Goal: Obtain resource: Download file/media

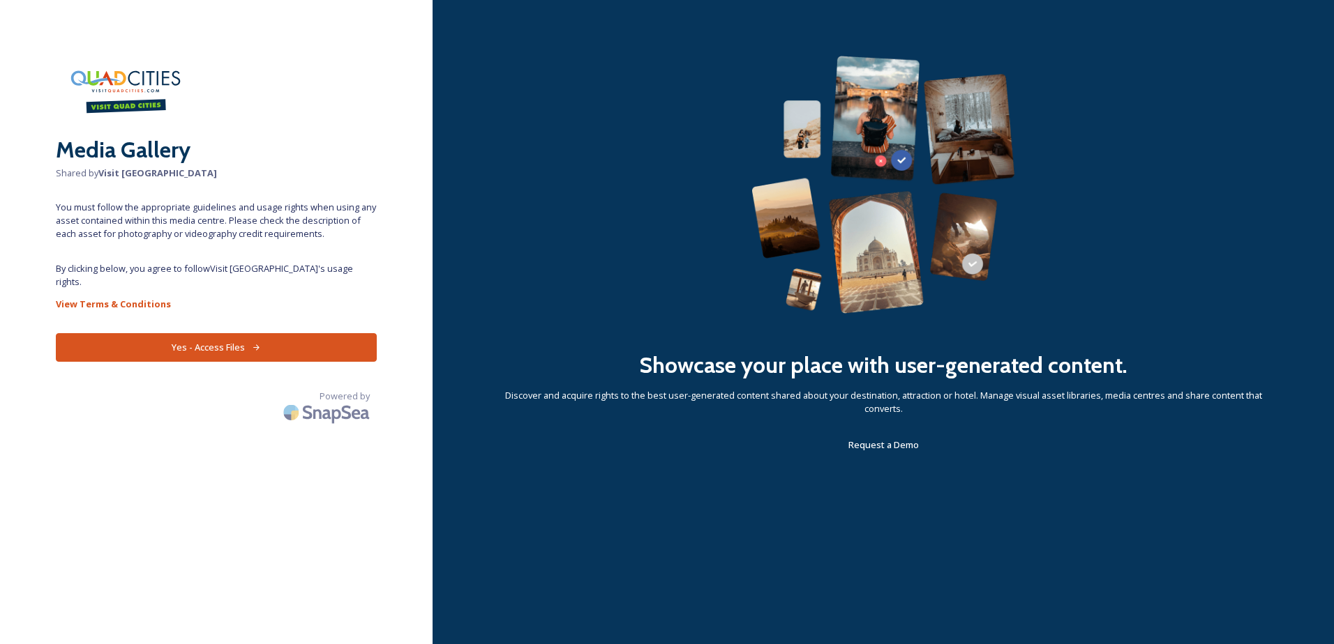
click at [214, 333] on button "Yes - Access Files" at bounding box center [216, 347] width 321 height 29
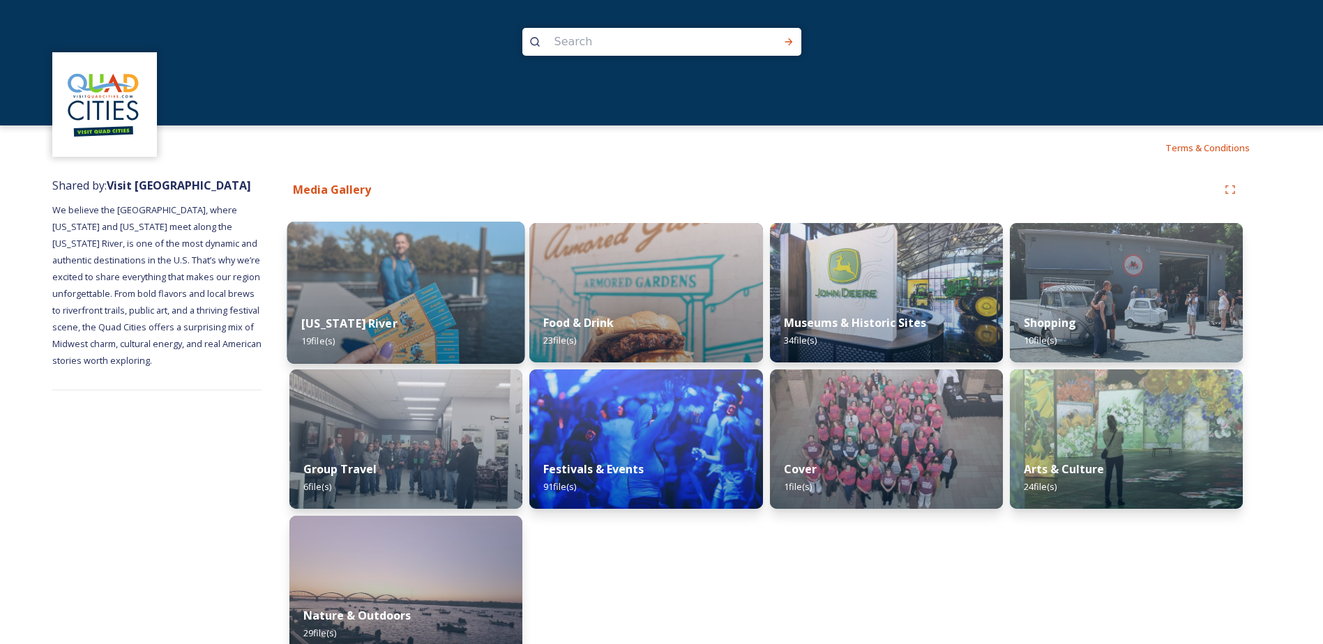
drag, startPoint x: 350, startPoint y: 327, endPoint x: 320, endPoint y: 317, distance: 31.5
click at [320, 317] on strong "[US_STATE] River" at bounding box center [349, 323] width 96 height 15
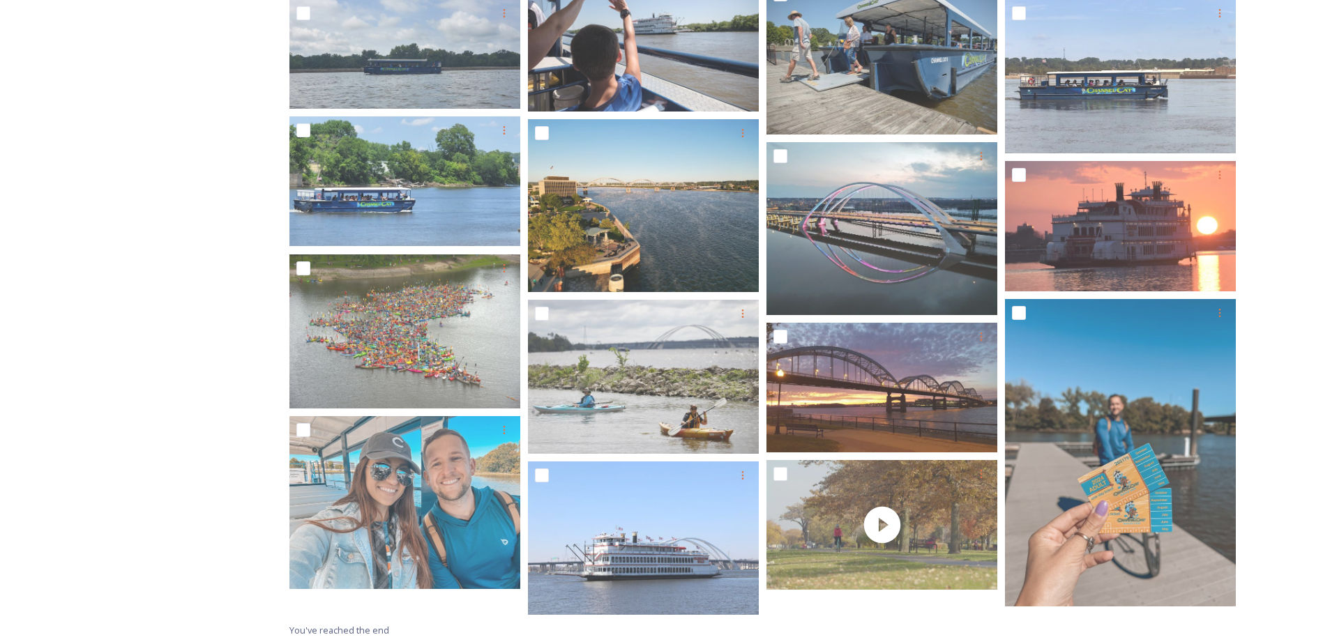
scroll to position [447, 0]
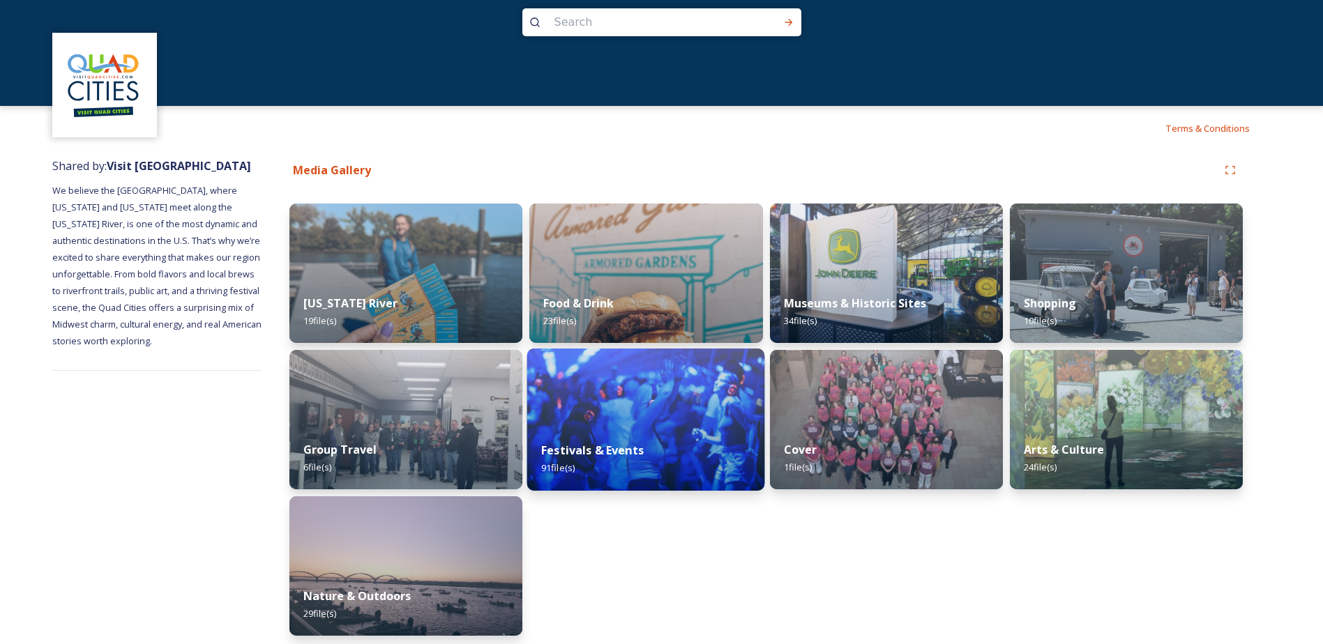
scroll to position [25, 0]
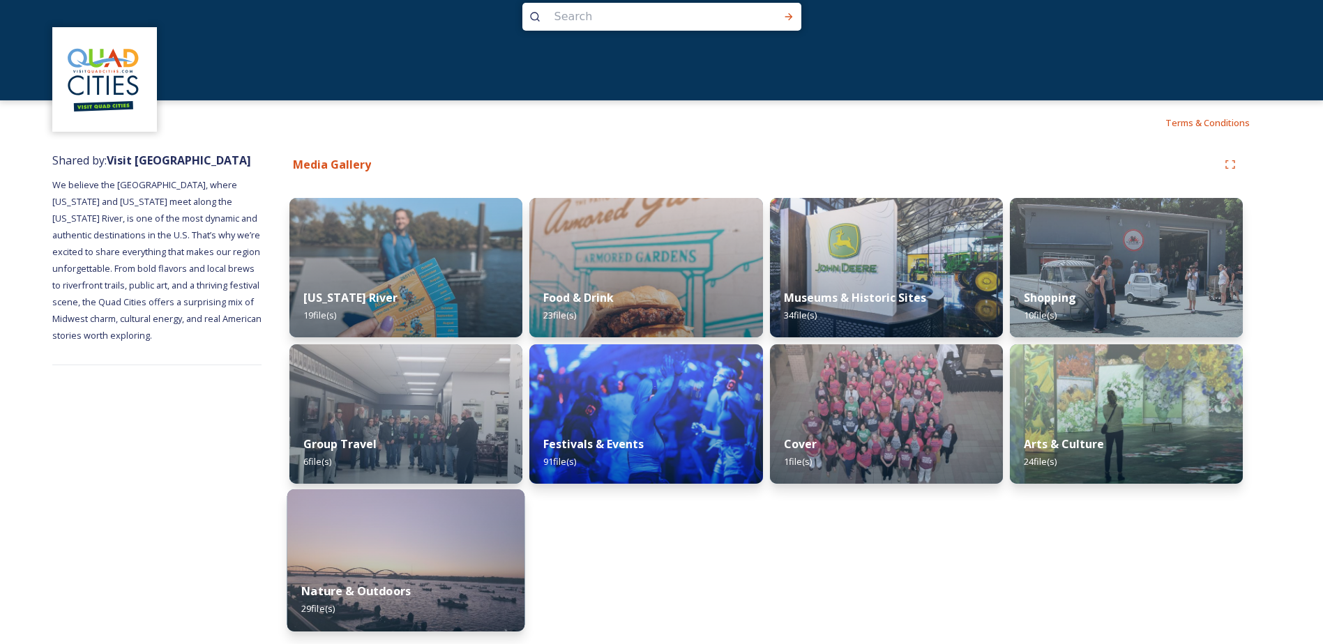
click at [416, 575] on div "Nature & Outdoors 29 file(s)" at bounding box center [406, 599] width 238 height 63
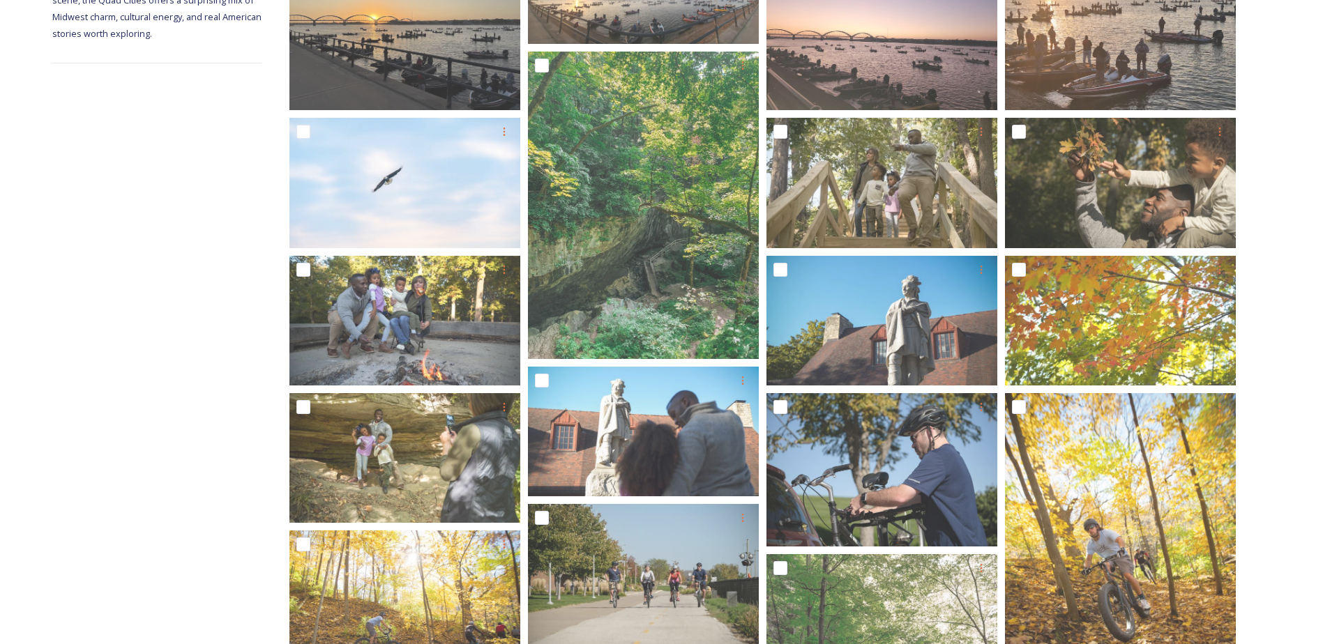
scroll to position [349, 0]
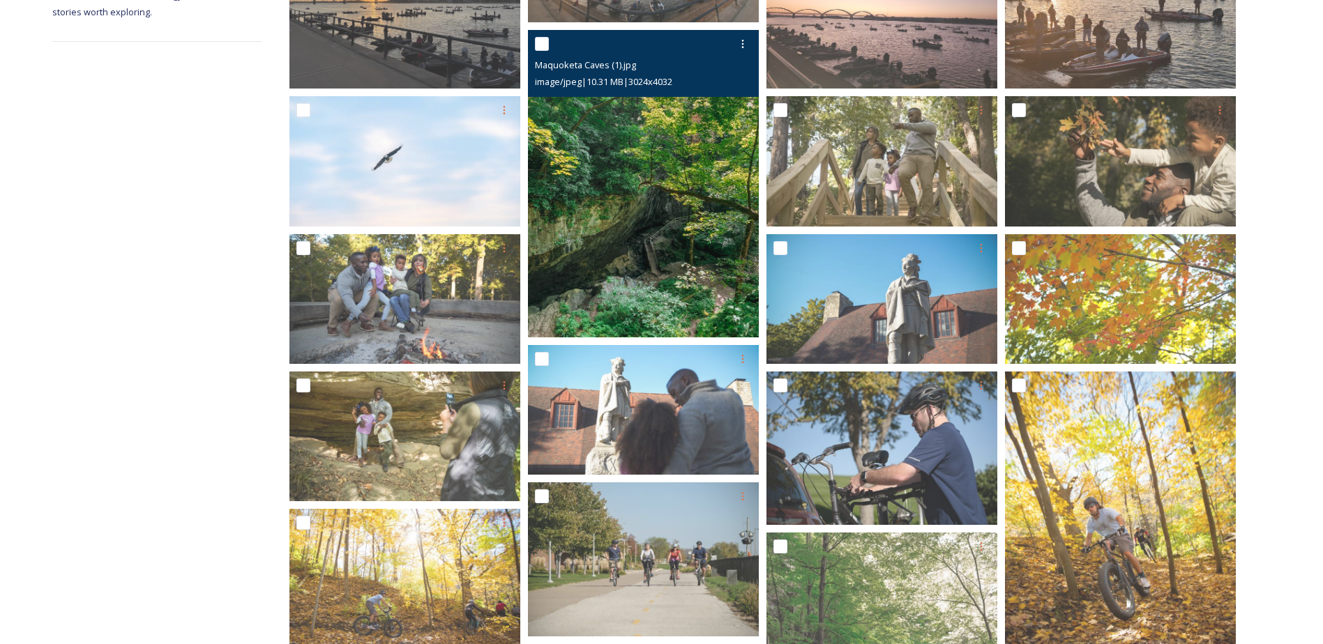
click at [639, 258] on img at bounding box center [643, 184] width 231 height 308
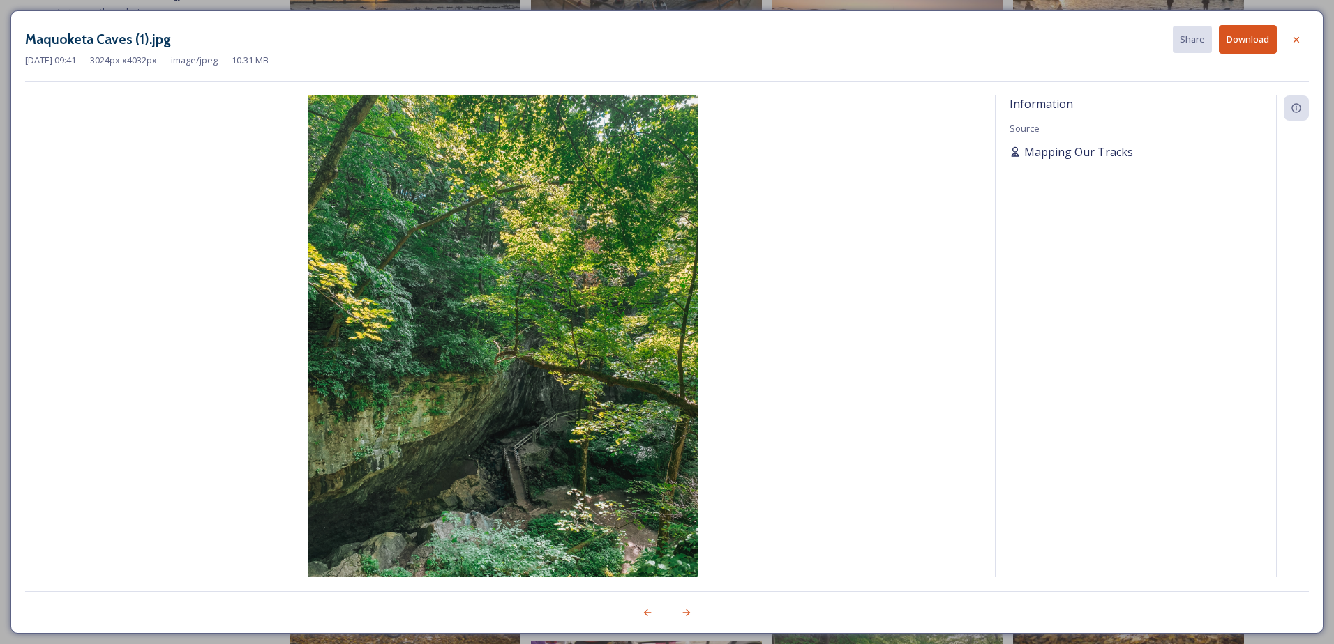
click at [1094, 152] on span "Mapping Our Tracks" at bounding box center [1078, 152] width 109 height 17
click at [1295, 40] on icon at bounding box center [1296, 39] width 6 height 6
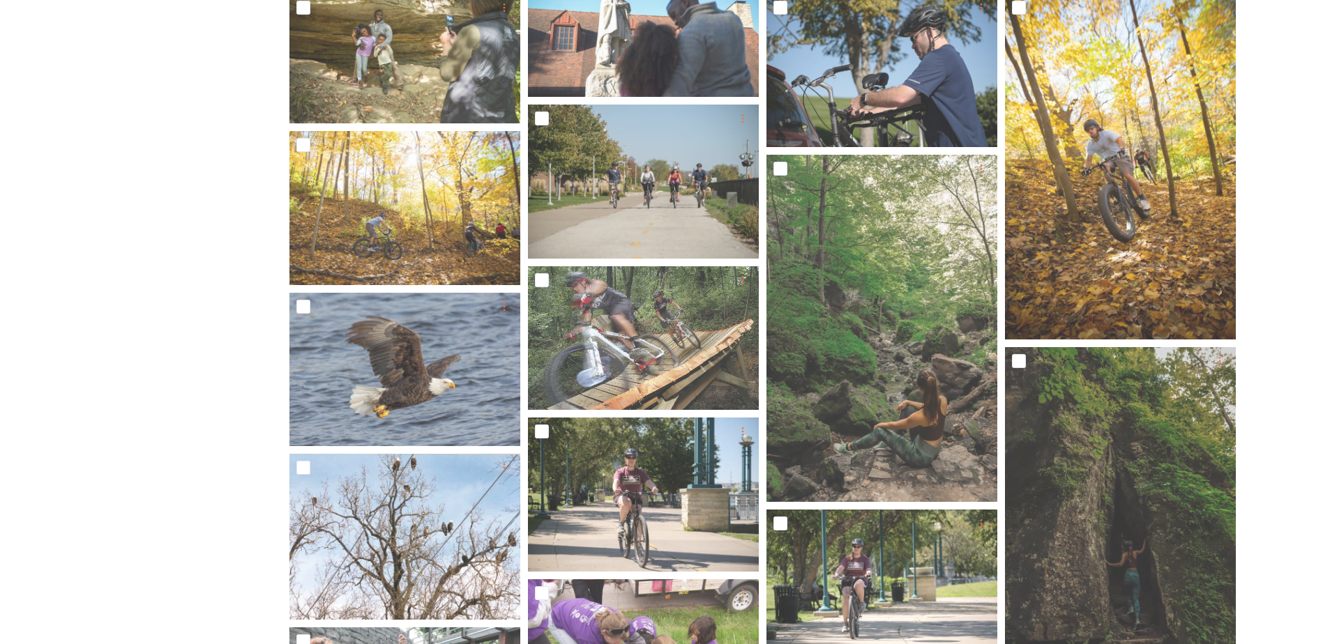
scroll to position [611, 0]
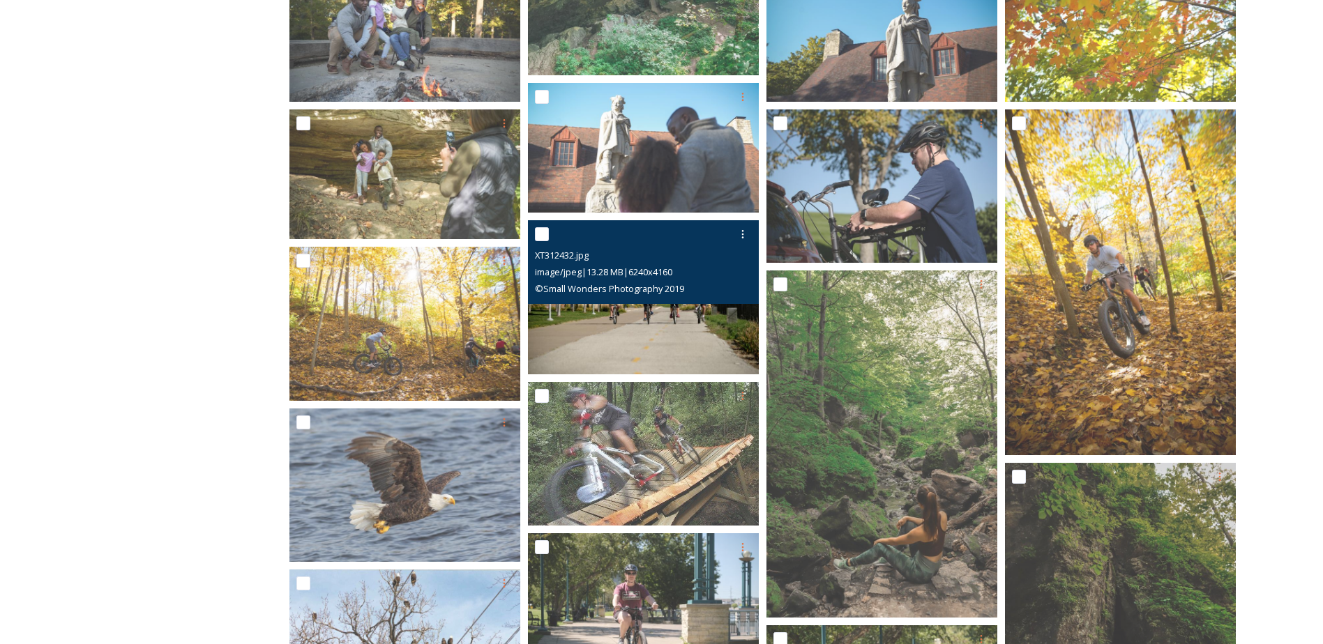
click at [601, 343] on img at bounding box center [643, 297] width 231 height 154
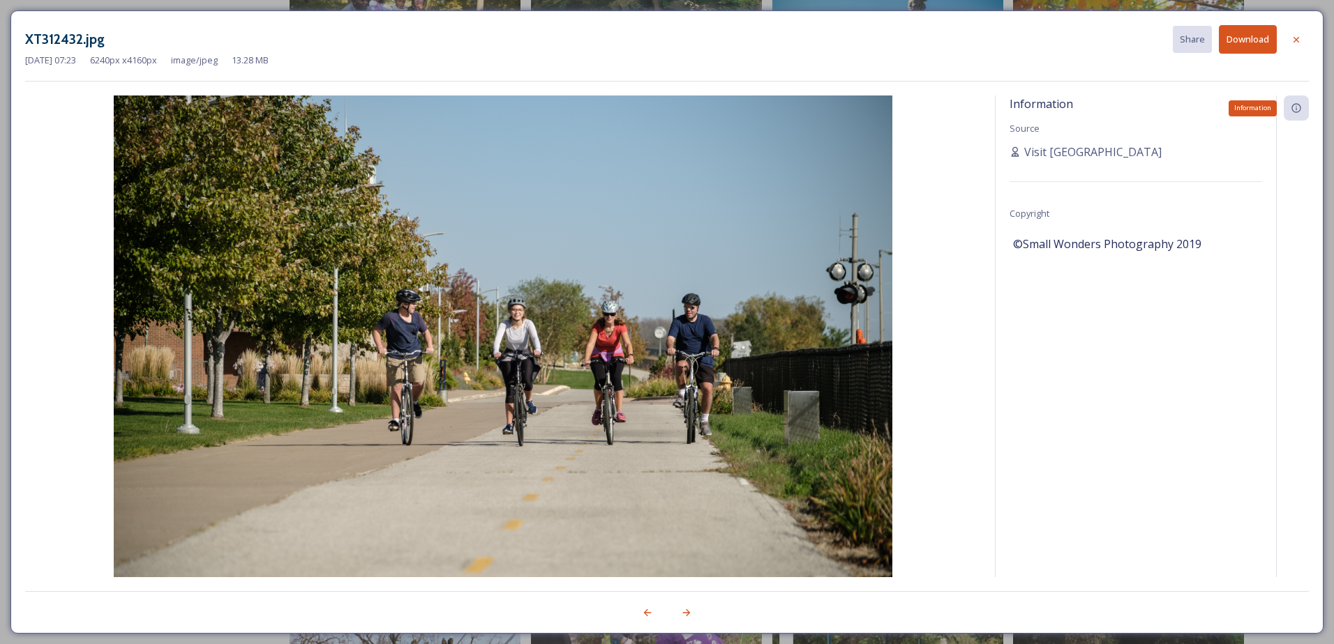
click at [1297, 107] on icon at bounding box center [1295, 108] width 11 height 11
click at [1305, 43] on div at bounding box center [1295, 39] width 25 height 25
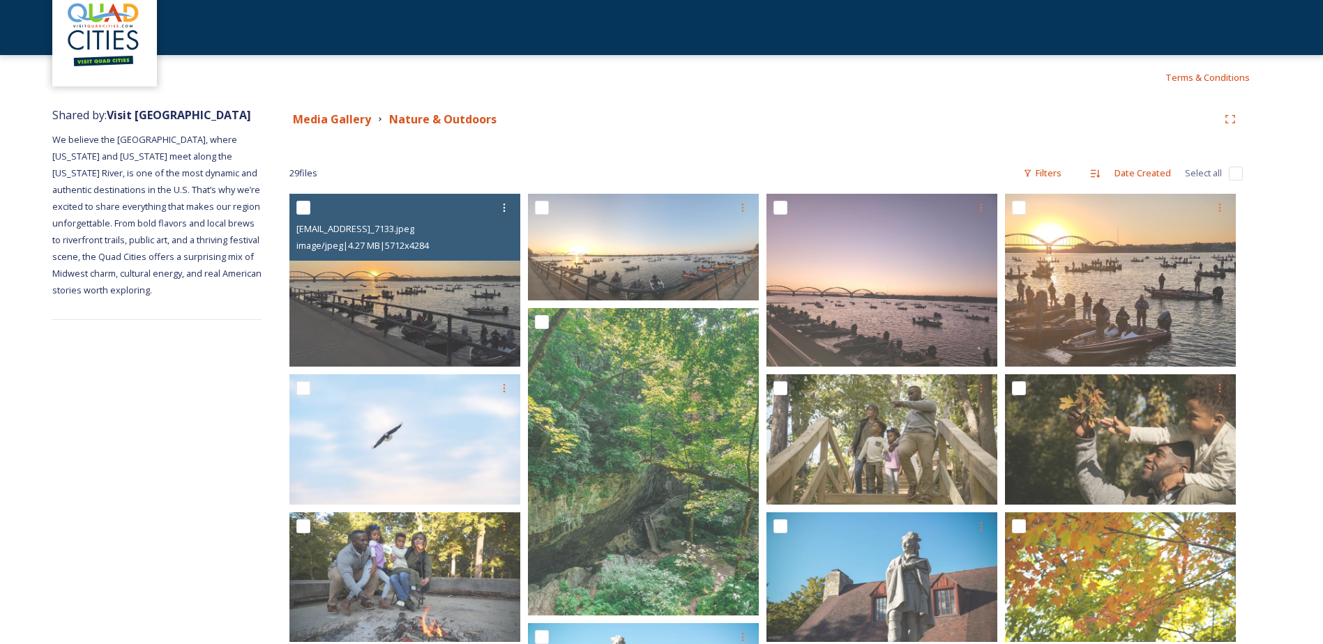
scroll to position [0, 0]
